Goal: Transaction & Acquisition: Purchase product/service

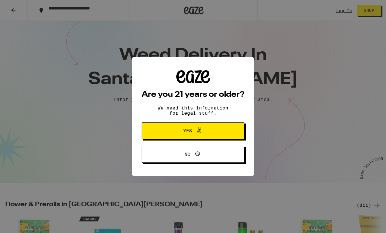
click at [165, 134] on button "Yes" at bounding box center [193, 130] width 103 height 17
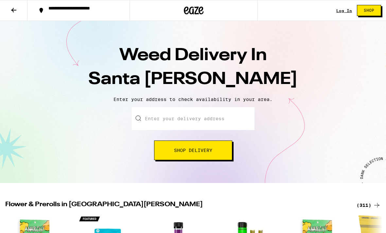
click at [343, 12] on link "Log In" at bounding box center [344, 11] width 16 height 4
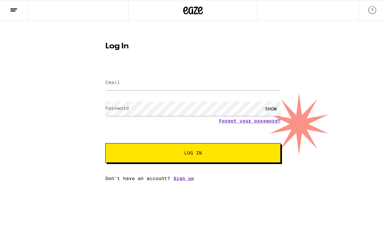
click at [274, 124] on link "Forgot your password?" at bounding box center [250, 120] width 62 height 5
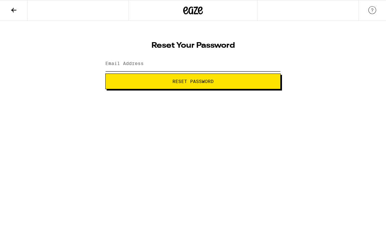
click at [268, 63] on input "Email Address" at bounding box center [192, 64] width 175 height 15
type input "[EMAIL_ADDRESS][DOMAIN_NAME]"
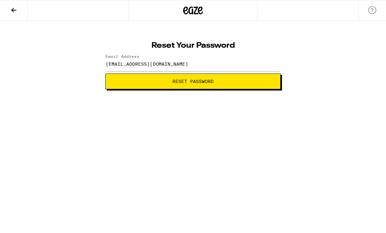
click at [144, 81] on span "Reset Password" at bounding box center [193, 81] width 164 height 5
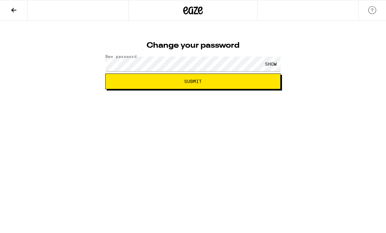
click at [204, 82] on span "Submit" at bounding box center [193, 81] width 164 height 5
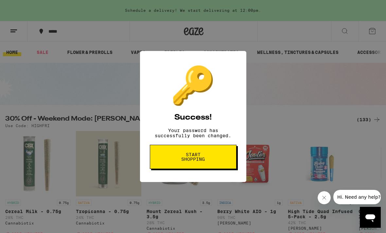
click at [168, 165] on button "Start shopping" at bounding box center [193, 157] width 87 height 24
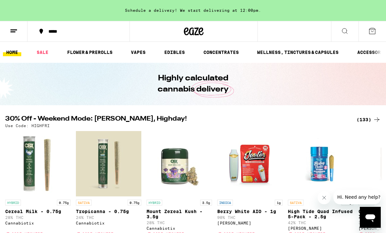
click at [41, 53] on link "SALE" at bounding box center [42, 52] width 18 height 8
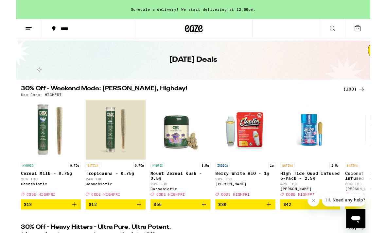
scroll to position [19, 0]
click at [376, 97] on icon at bounding box center [376, 97] width 5 height 5
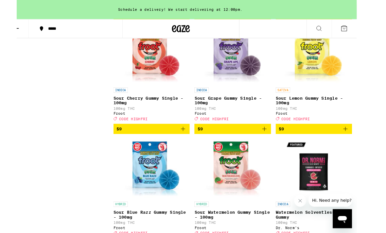
scroll to position [831, 0]
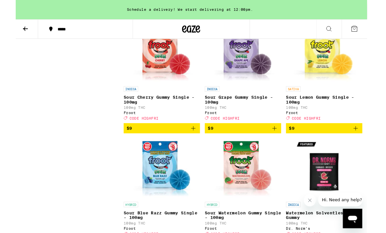
click at [194, 143] on icon "Add to bag" at bounding box center [195, 139] width 8 height 8
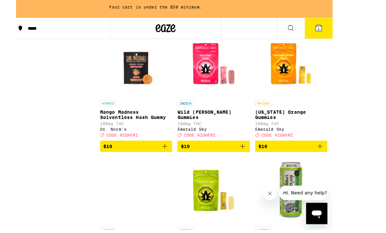
scroll to position [1078, 0]
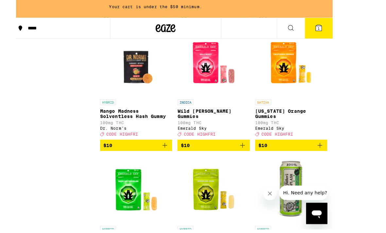
click at [181, 149] on icon "Add to bag" at bounding box center [183, 147] width 5 height 5
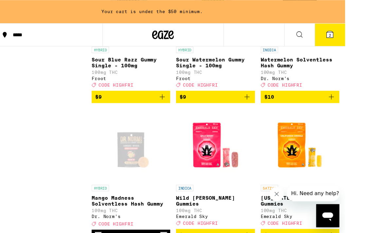
scroll to position [1012, 0]
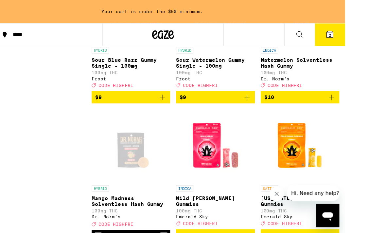
click at [334, 92] on icon "Add to bag" at bounding box center [336, 88] width 8 height 8
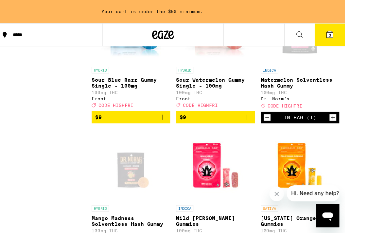
scroll to position [979, 0]
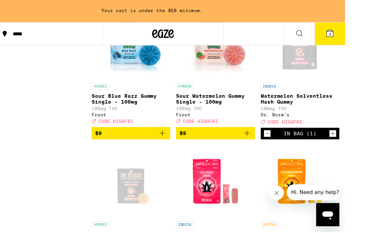
click at [326, 96] on p "Watermelon Solventless Hash Gummy" at bounding box center [308, 90] width 71 height 10
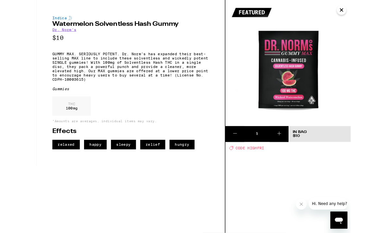
scroll to position [945, 0]
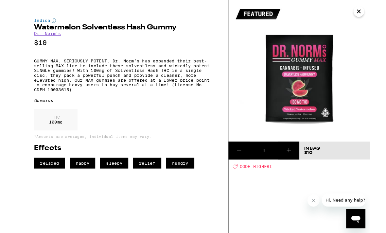
click at [378, 8] on img at bounding box center [309, 77] width 154 height 154
click at [369, 17] on img at bounding box center [309, 77] width 154 height 154
click at [374, 14] on icon "Close" at bounding box center [374, 13] width 8 height 10
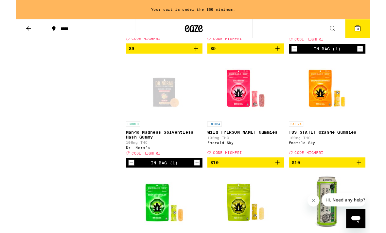
scroll to position [1045, 0]
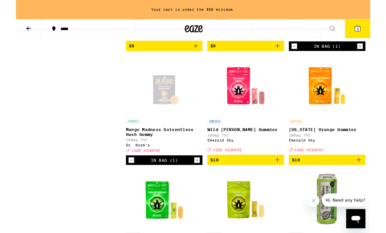
click at [157, 126] on div "Open page for Mango Madness Solventless Hash Gummy from Dr. Norm's" at bounding box center [161, 93] width 65 height 65
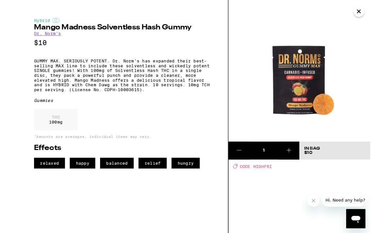
click at [373, 16] on icon "Close" at bounding box center [374, 13] width 8 height 10
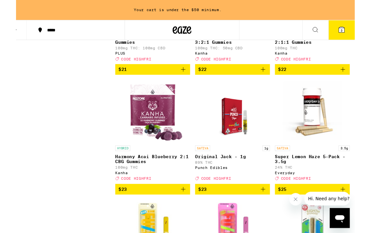
scroll to position [3885, 0]
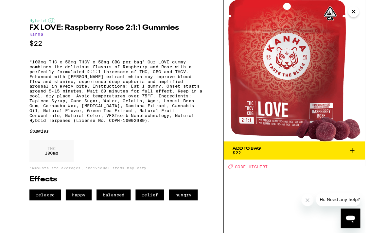
click at [367, 15] on icon "Close" at bounding box center [367, 13] width 8 height 10
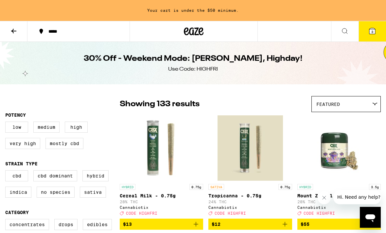
click at [12, 31] on icon at bounding box center [13, 31] width 5 height 5
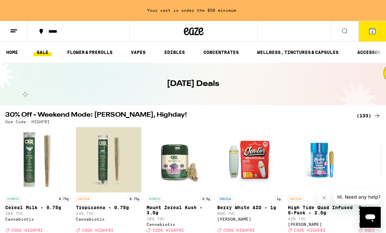
click at [84, 52] on link "FLOWER & PREROLLS" at bounding box center [90, 52] width 52 height 8
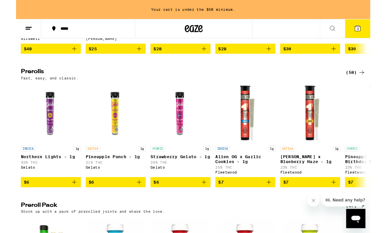
click at [375, 83] on icon at bounding box center [377, 79] width 8 height 8
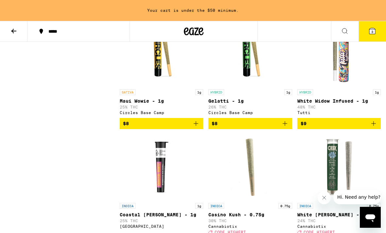
scroll to position [432, 0]
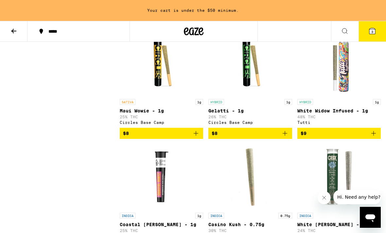
click at [374, 137] on icon "Add to bag" at bounding box center [374, 134] width 8 height 8
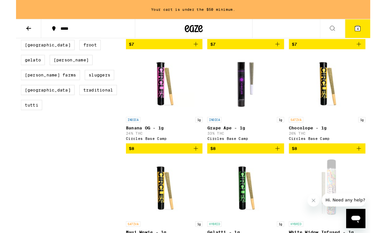
scroll to position [290, 0]
click at [286, 166] on icon "Add to bag" at bounding box center [285, 162] width 8 height 8
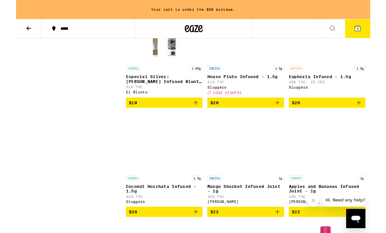
scroll to position [1408, 0]
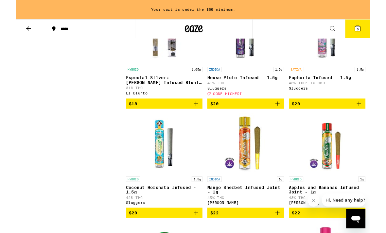
click at [289, 117] on icon "Add to bag" at bounding box center [285, 113] width 8 height 8
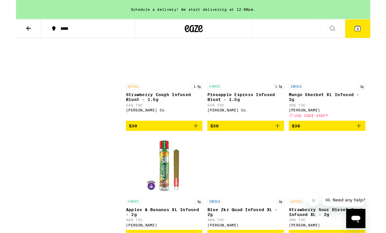
scroll to position [2110, 0]
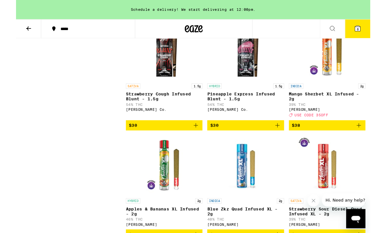
click at [369, 88] on img "Open page for Mango Sherbet XL Infused - 2g from Jeeter" at bounding box center [338, 54] width 65 height 65
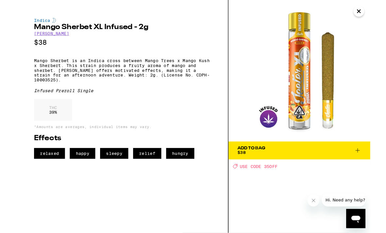
scroll to position [2113, 0]
click at [378, 11] on button "Close" at bounding box center [374, 13] width 12 height 12
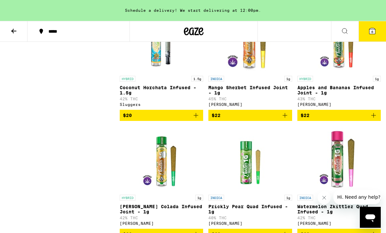
scroll to position [1517, 0]
